Goal: Task Accomplishment & Management: Complete application form

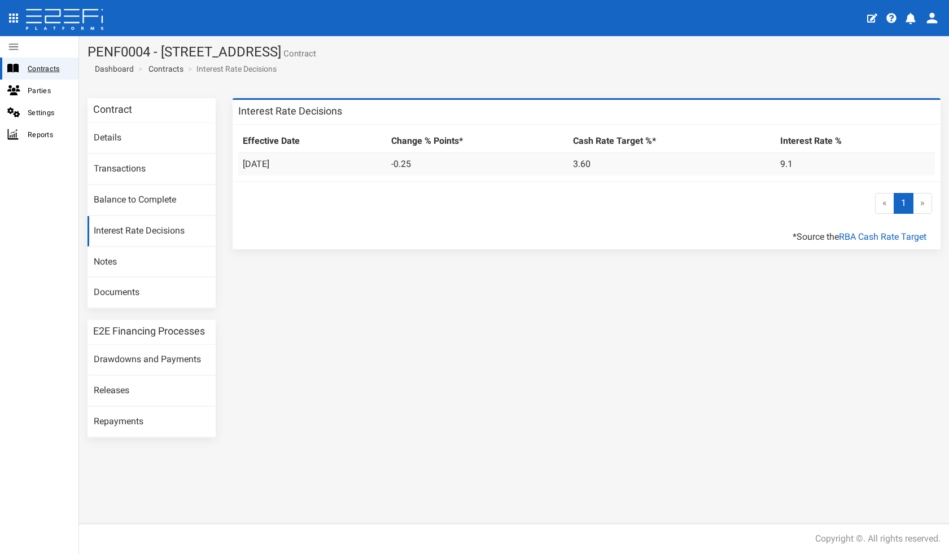
click at [52, 69] on span "Contracts" at bounding box center [49, 68] width 42 height 13
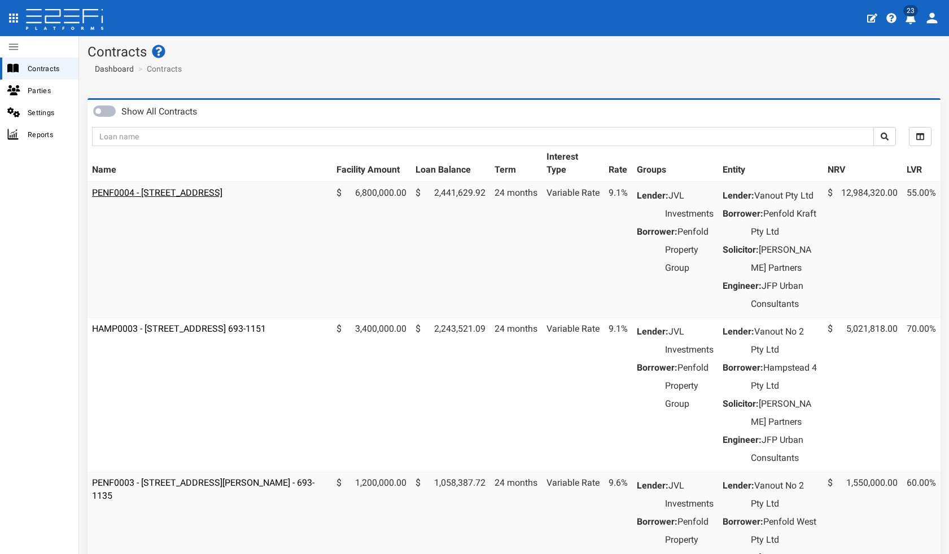
click at [178, 188] on link "PENF0004 - [STREET_ADDRESS]" at bounding box center [157, 192] width 130 height 11
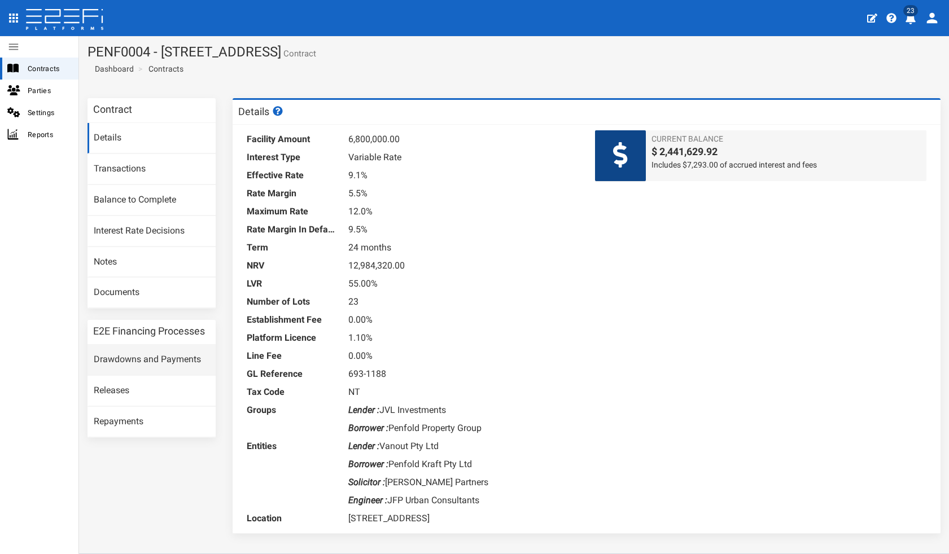
click at [130, 352] on link "Drawdowns and Payments" at bounding box center [151, 360] width 128 height 30
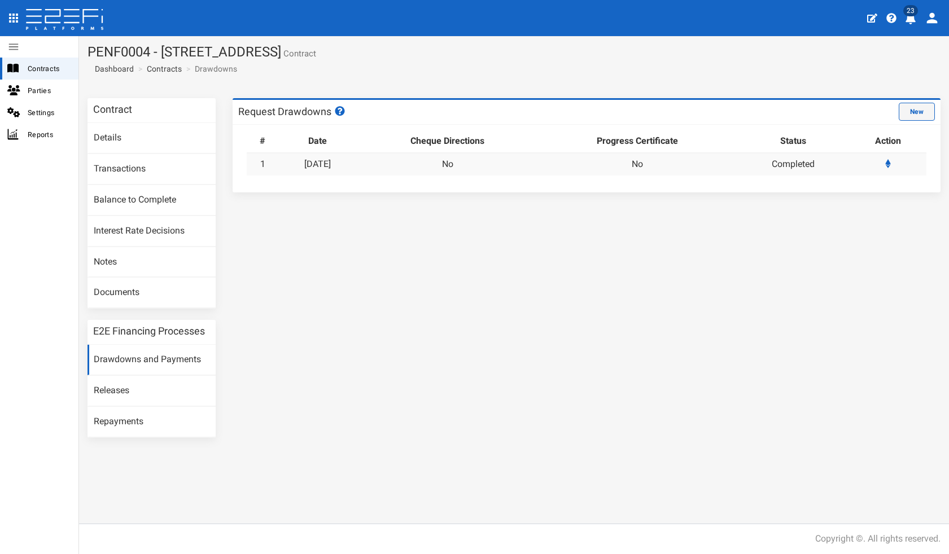
click at [923, 117] on button "New" at bounding box center [916, 112] width 36 height 18
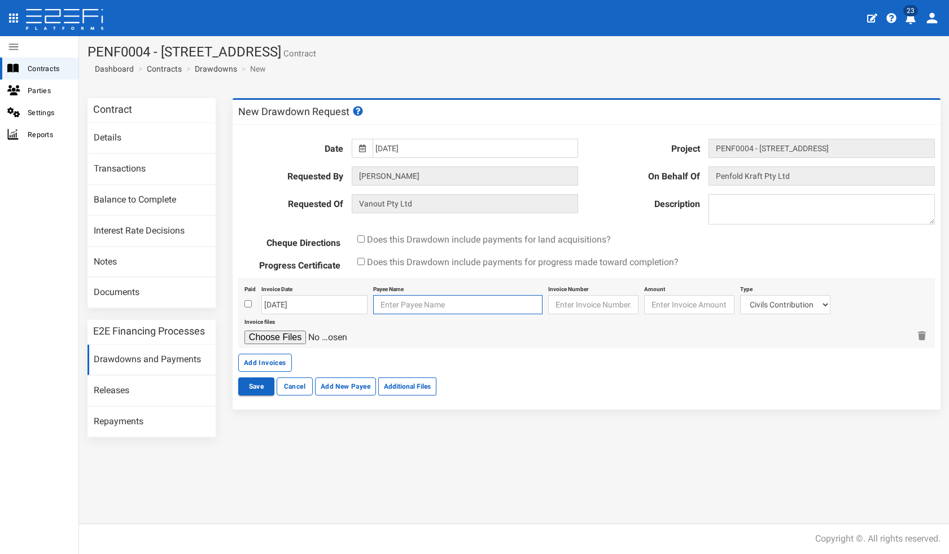
click at [416, 301] on input "text" at bounding box center [457, 304] width 169 height 19
click at [388, 239] on span "Does this Drawdown include payments for land acquisitions?" at bounding box center [489, 239] width 244 height 11
click at [361, 241] on input "checkbox" at bounding box center [360, 238] width 7 height 7
checkbox input "true"
drag, startPoint x: 396, startPoint y: 299, endPoint x: 419, endPoint y: 313, distance: 27.1
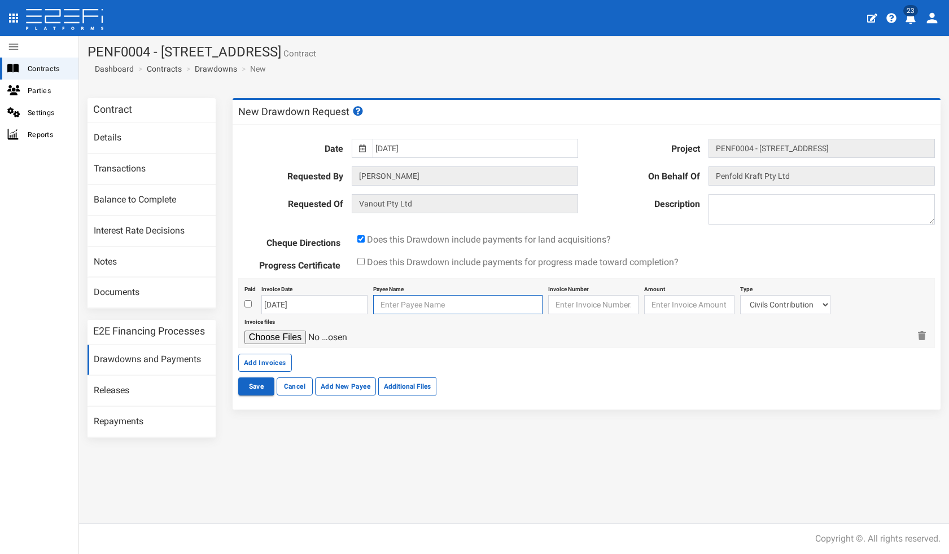
click at [396, 299] on input "text" at bounding box center [457, 304] width 169 height 19
type input "kraft"
click at [248, 302] on input "checkbox" at bounding box center [247, 303] width 7 height 7
checkbox input "true"
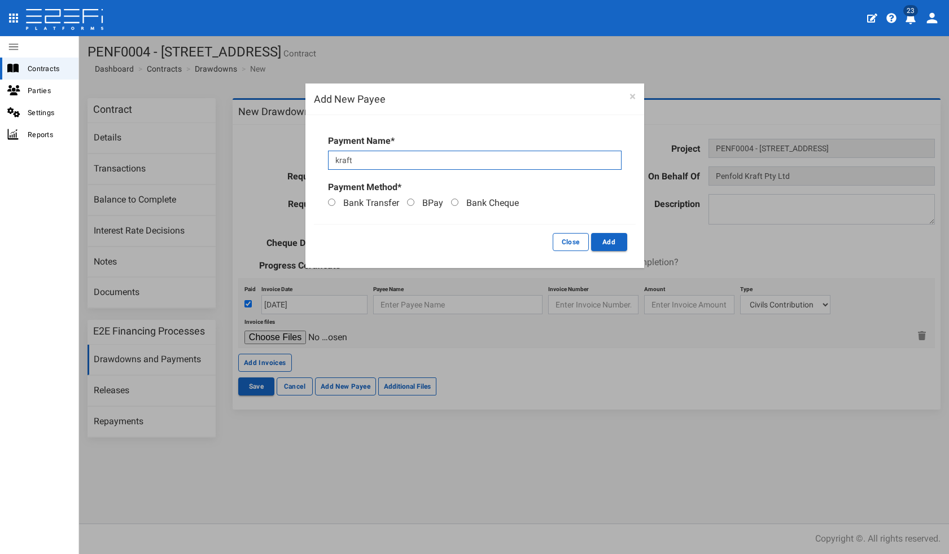
drag, startPoint x: 412, startPoint y: 167, endPoint x: 245, endPoint y: 163, distance: 166.5
click at [247, 163] on div "× Add New Payee × Warning! Payment Name* kraft Payment Method* Bank Transfer BP…" at bounding box center [474, 277] width 949 height 554
type input "Penfold Kraft"
click at [392, 202] on span "Bank Transfer" at bounding box center [371, 203] width 56 height 11
click at [335, 202] on input "Bank Transfer" at bounding box center [331, 202] width 7 height 7
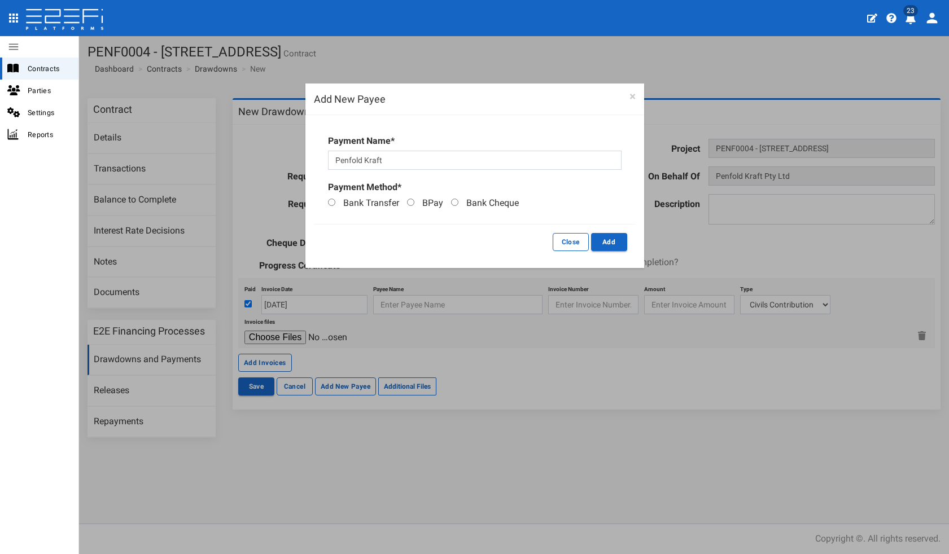
radio input "true"
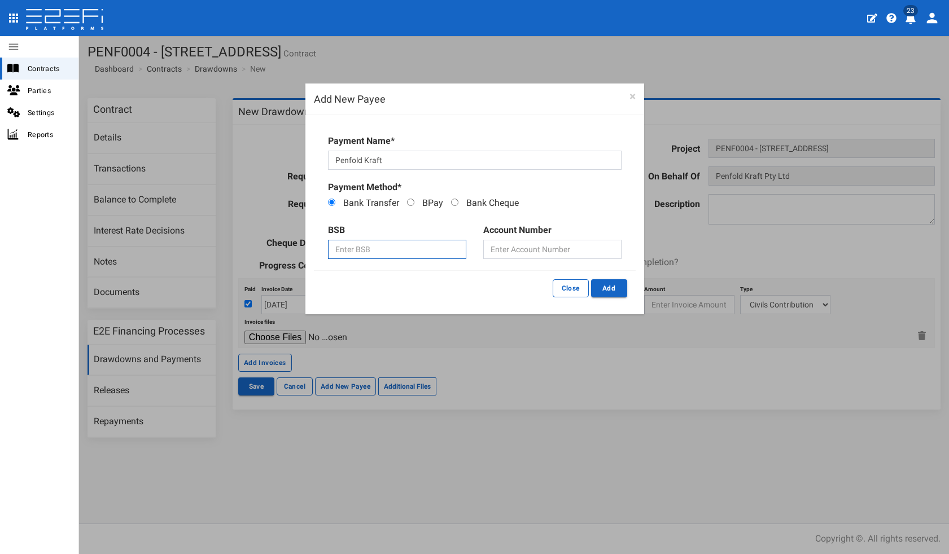
click at [426, 251] on input "text" at bounding box center [397, 249] width 138 height 19
type input "06412"
type input "16454656"
click at [607, 287] on button "Add" at bounding box center [609, 288] width 36 height 18
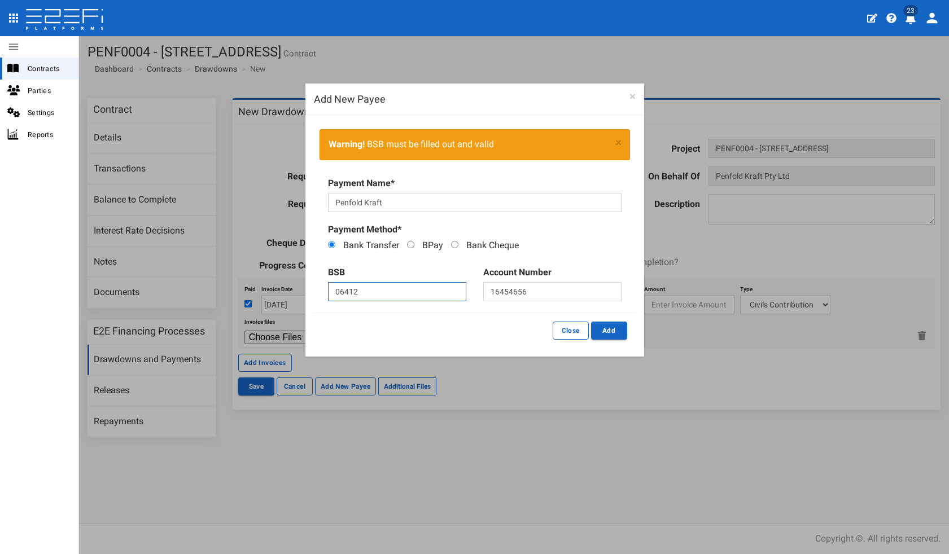
click at [378, 288] on input "06412" at bounding box center [397, 291] width 138 height 19
type input "064122"
click at [611, 324] on button "Add" at bounding box center [609, 331] width 36 height 18
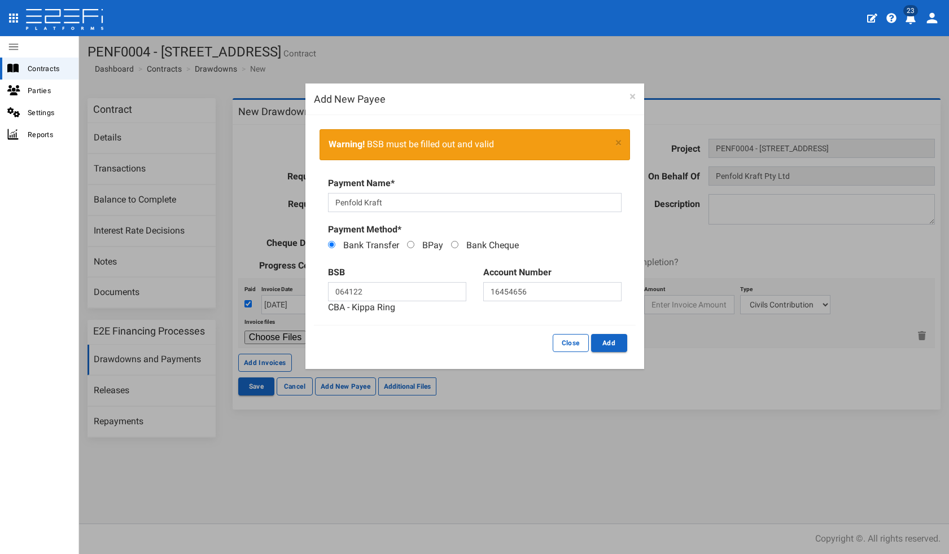
type input "Penfold Kraft 064-122 16454656"
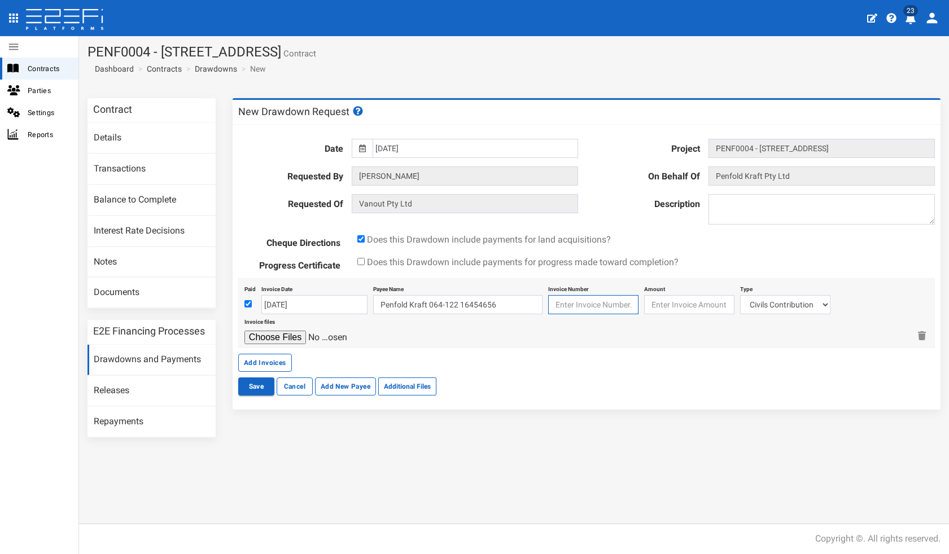
click at [607, 303] on input "text" at bounding box center [593, 304] width 90 height 19
click at [691, 304] on input "number" at bounding box center [689, 304] width 90 height 19
click at [667, 308] on input "number" at bounding box center [689, 304] width 90 height 19
type input "1000000"
select select "Land Acquisition Contribution~147~COMPLETED WORKS"
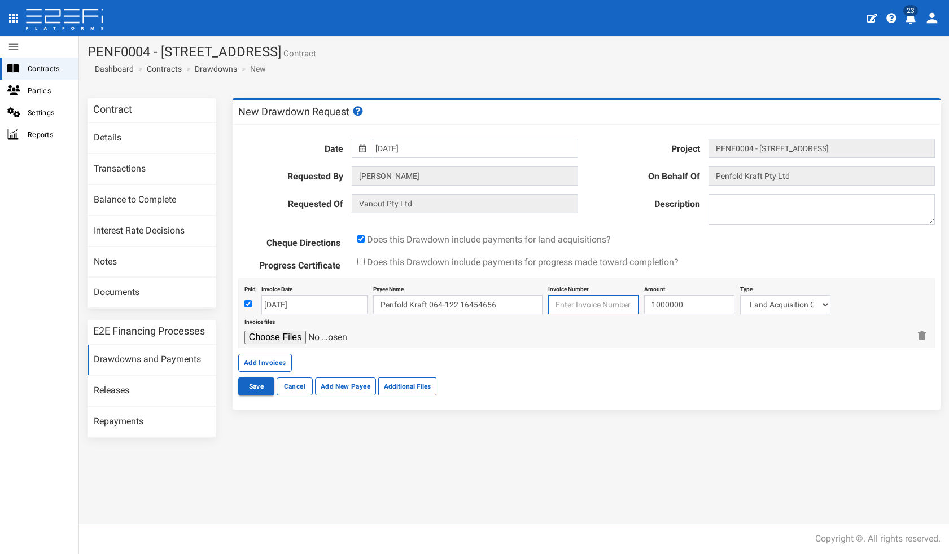
click at [600, 301] on input "text" at bounding box center [593, 304] width 90 height 19
type input "45465"
click at [284, 361] on button "Add Invoices" at bounding box center [265, 363] width 54 height 18
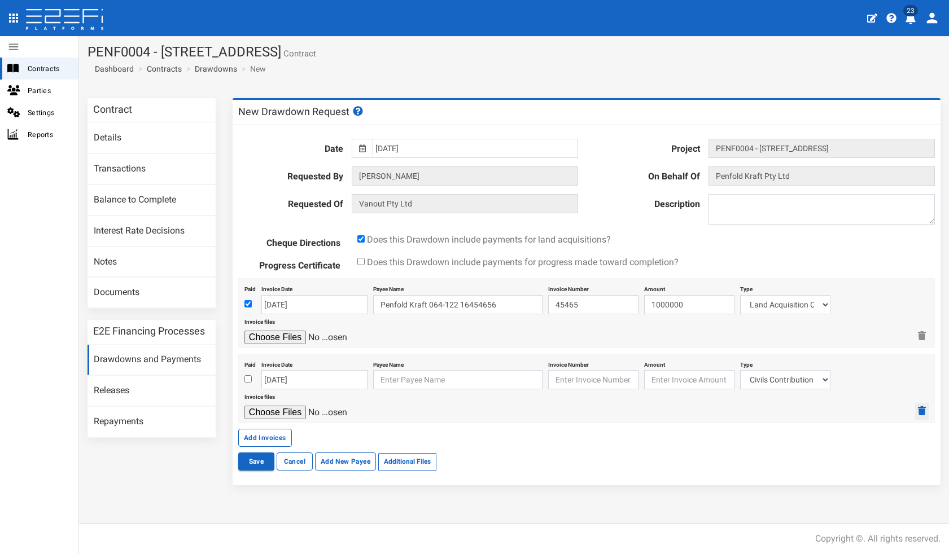
click at [924, 410] on icon "button" at bounding box center [922, 410] width 8 height 9
